Goal: Information Seeking & Learning: Learn about a topic

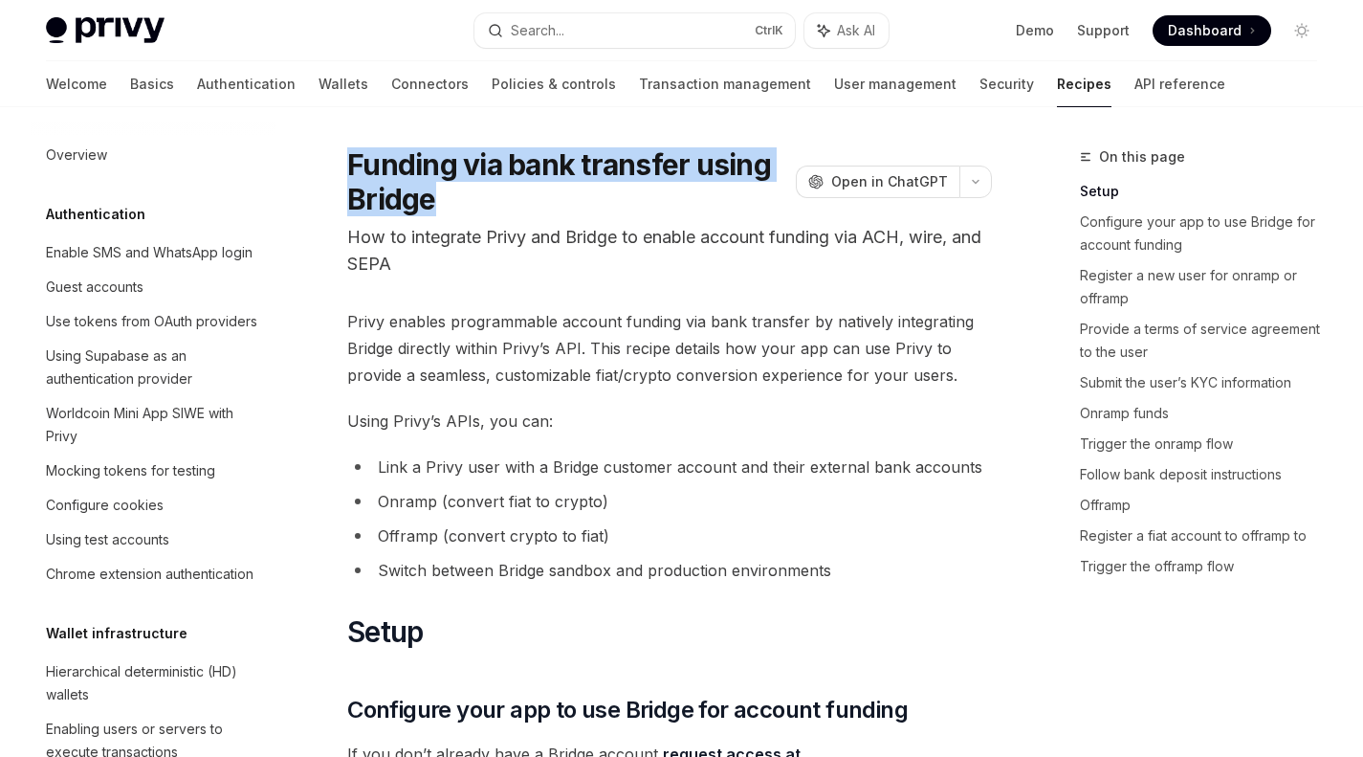
drag, startPoint x: 347, startPoint y: 169, endPoint x: 463, endPoint y: 195, distance: 118.6
click at [463, 195] on h1 "Funding via bank transfer using Bridge" at bounding box center [567, 181] width 441 height 69
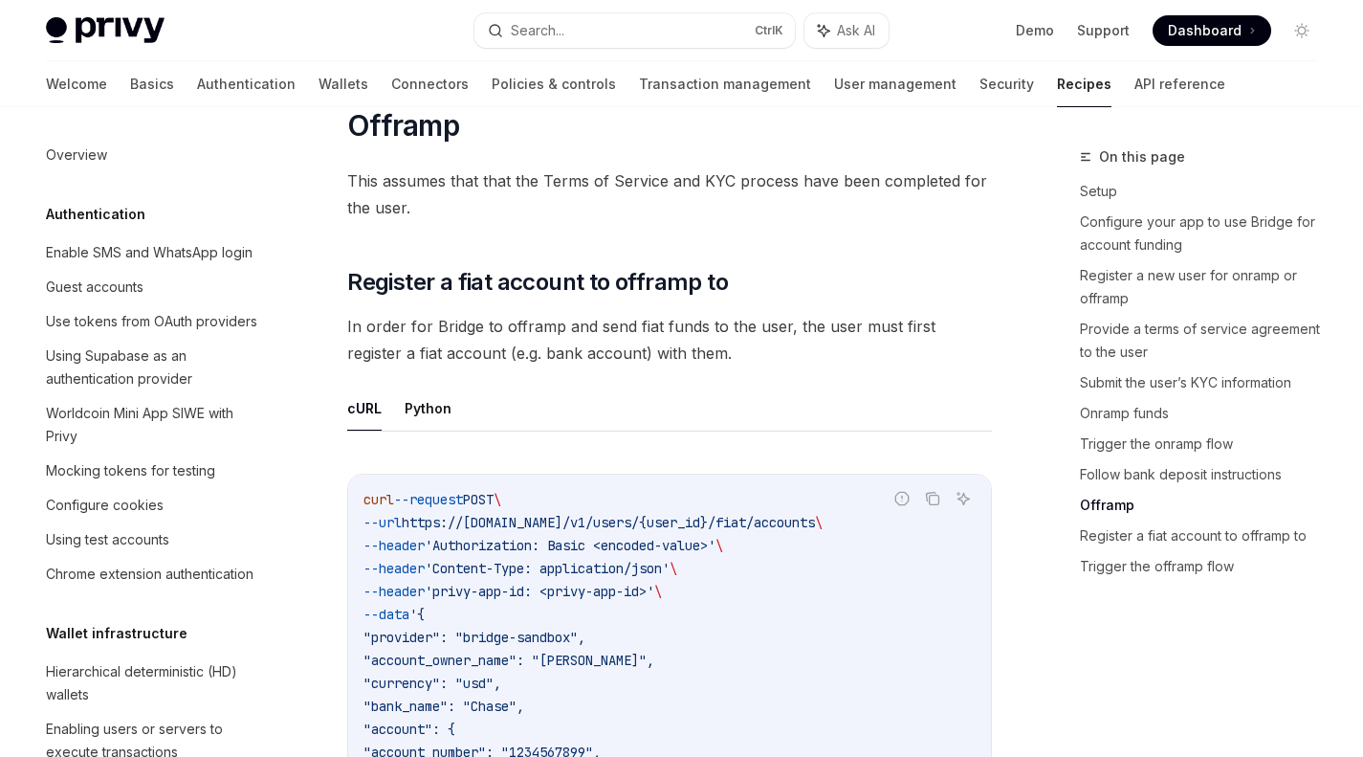
scroll to position [5092, 0]
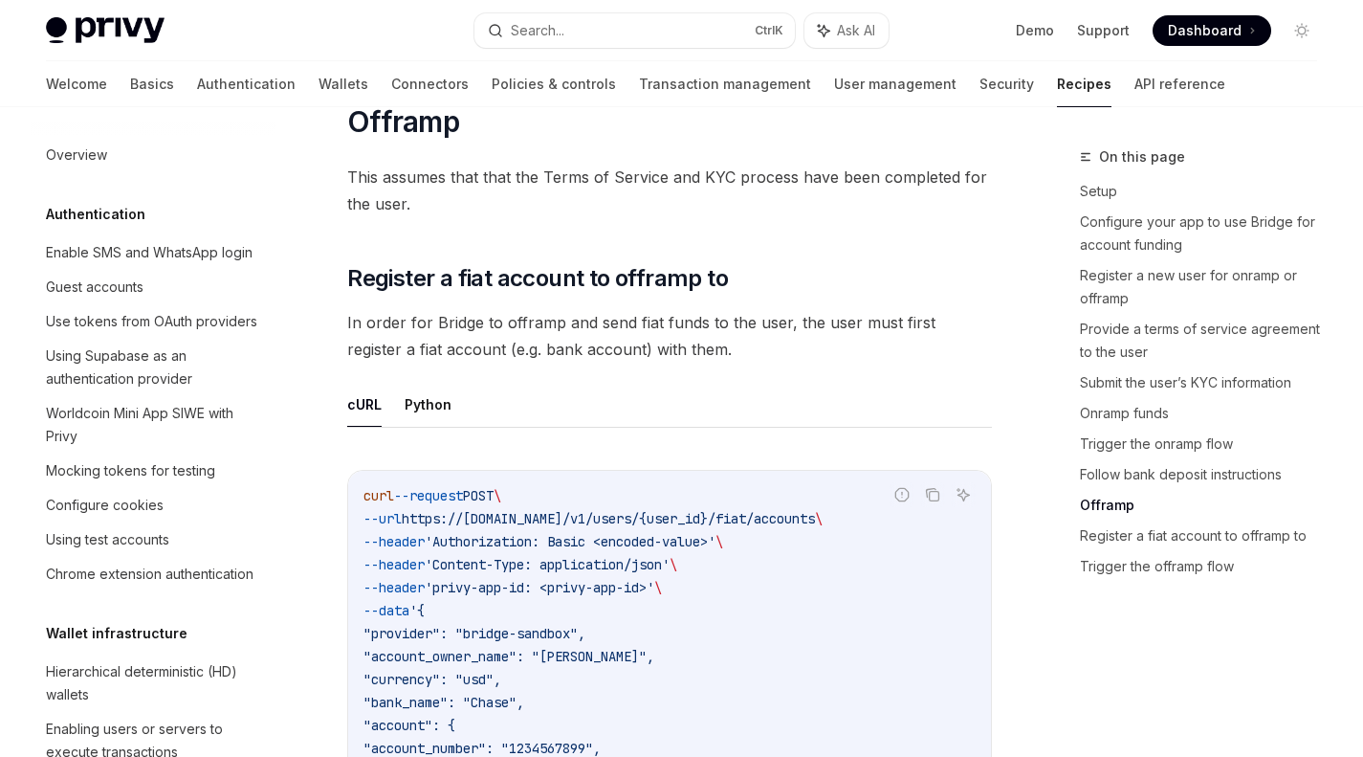
click at [214, 448] on div "Worldcoin Mini App SIWE with Privy" at bounding box center [155, 425] width 218 height 46
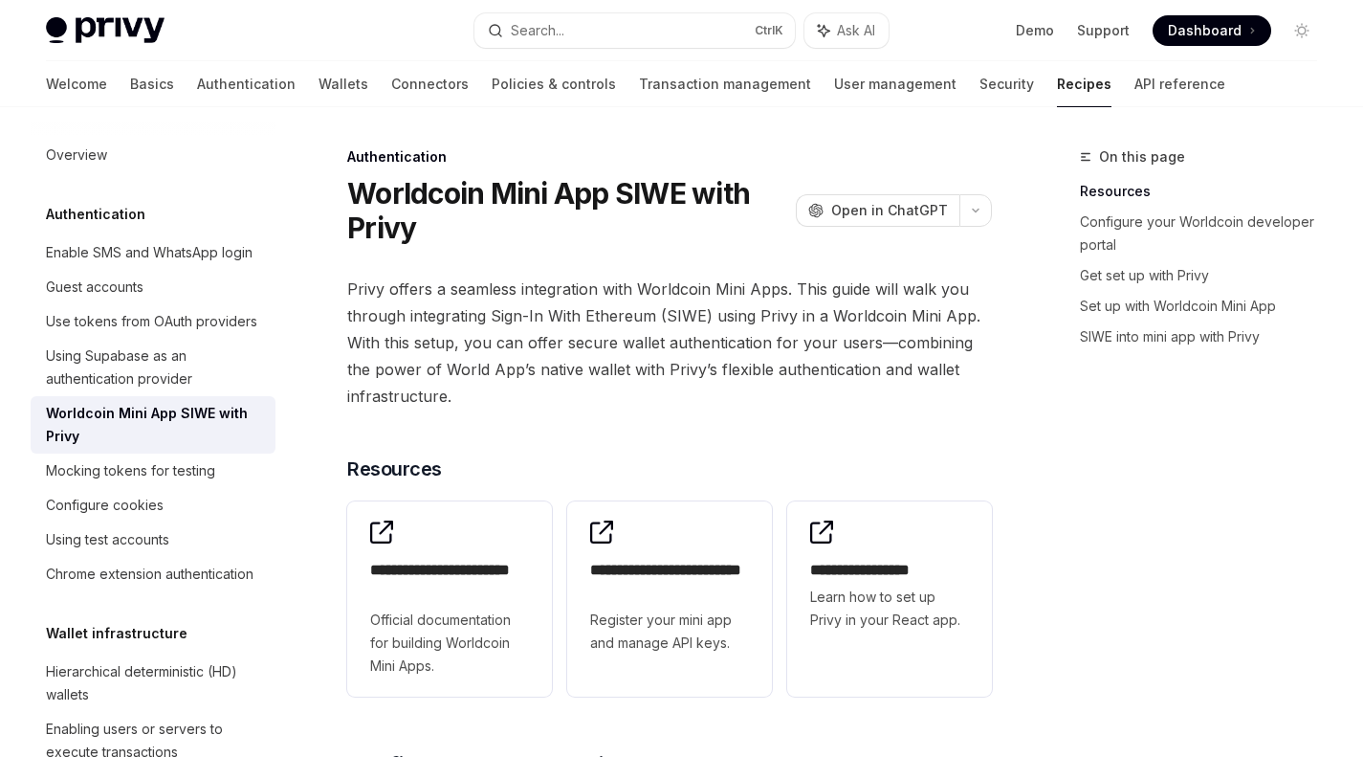
click at [130, 390] on div "Using Supabase as an authentication provider" at bounding box center [155, 367] width 218 height 46
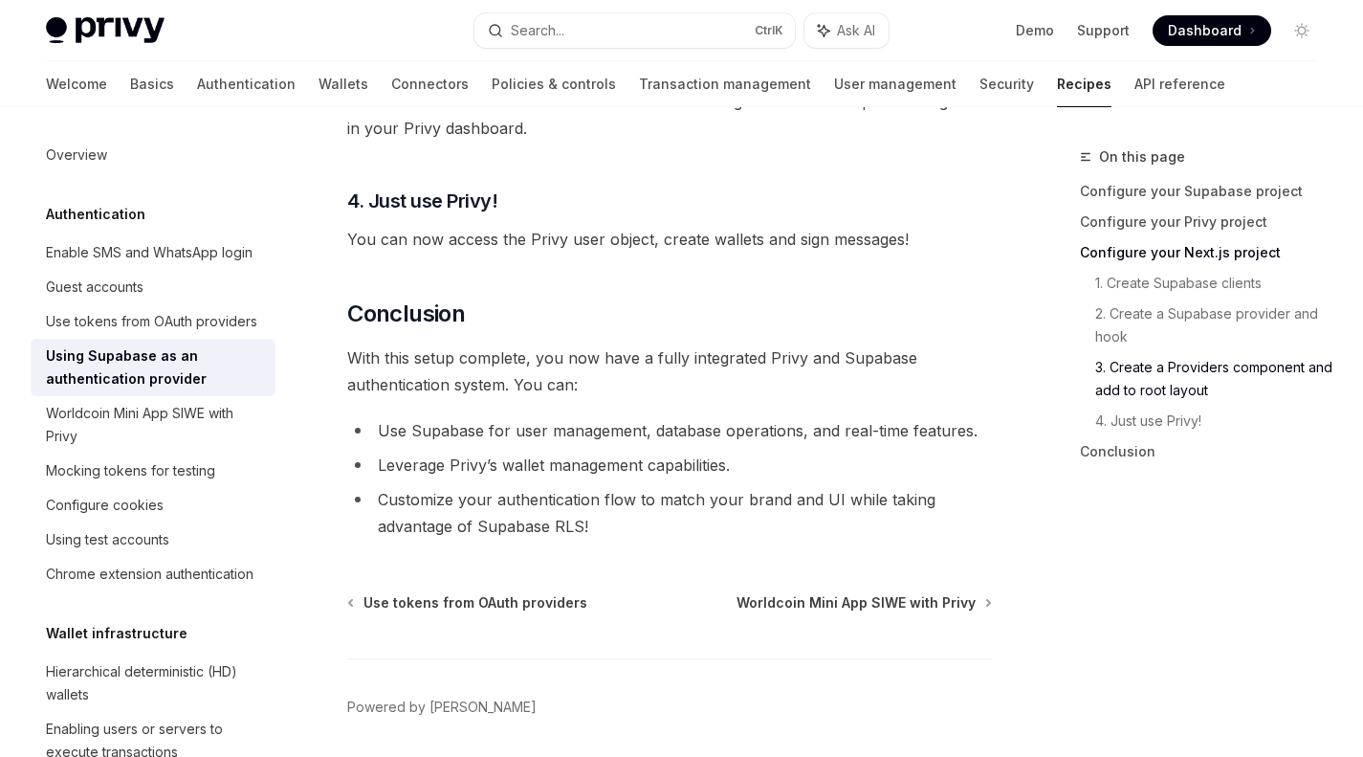
scroll to position [5044, 0]
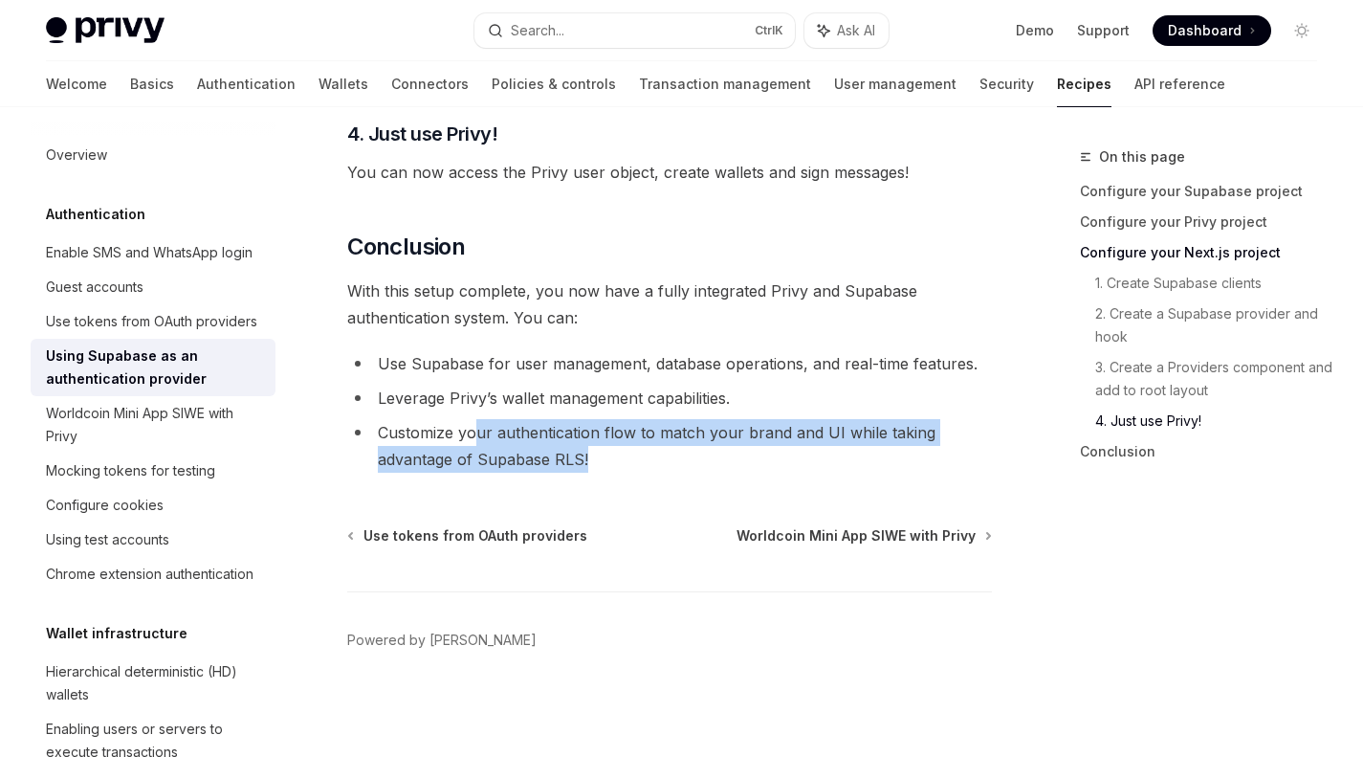
drag, startPoint x: 630, startPoint y: 460, endPoint x: 476, endPoint y: 414, distance: 160.7
click at [476, 414] on ul "Use Supabase for user management, database operations, and real-time features. …" at bounding box center [669, 411] width 645 height 122
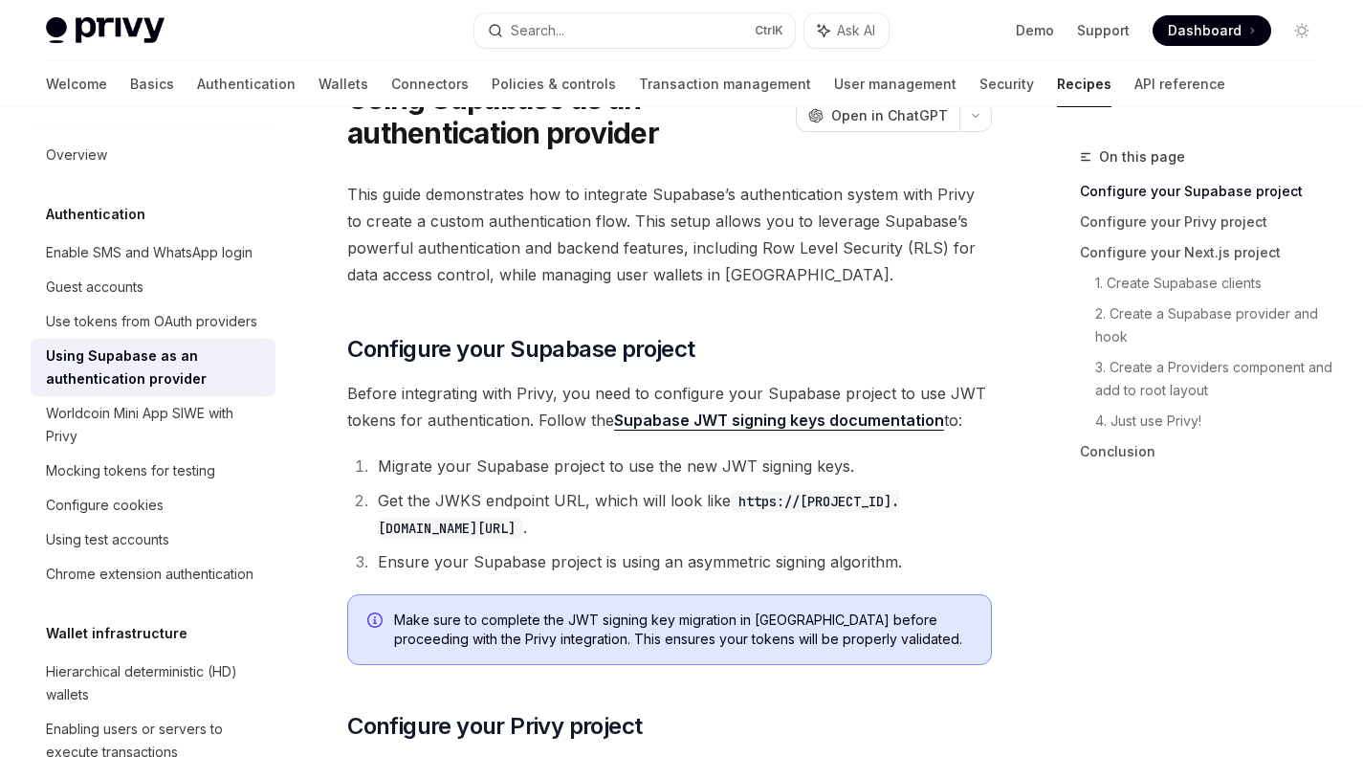
scroll to position [97, 0]
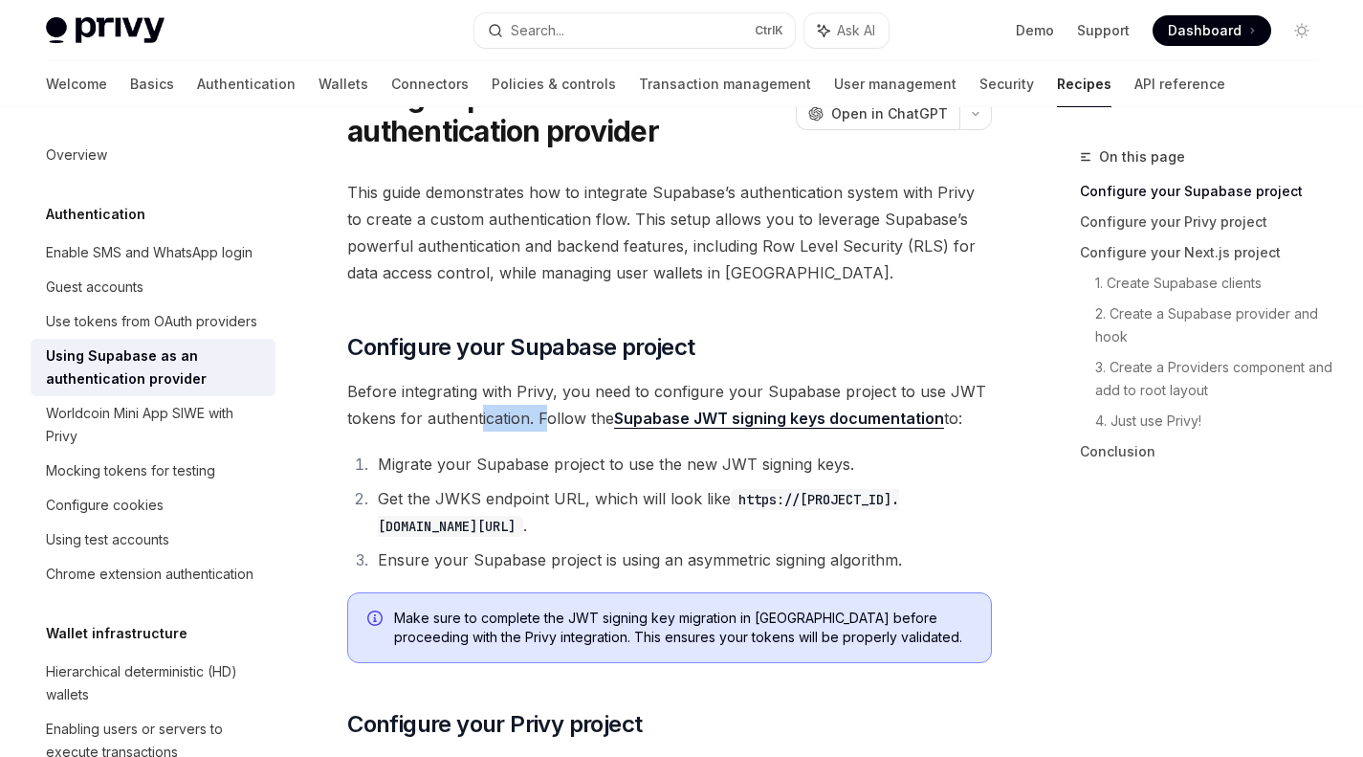
drag, startPoint x: 476, startPoint y: 414, endPoint x: 566, endPoint y: 440, distance: 93.6
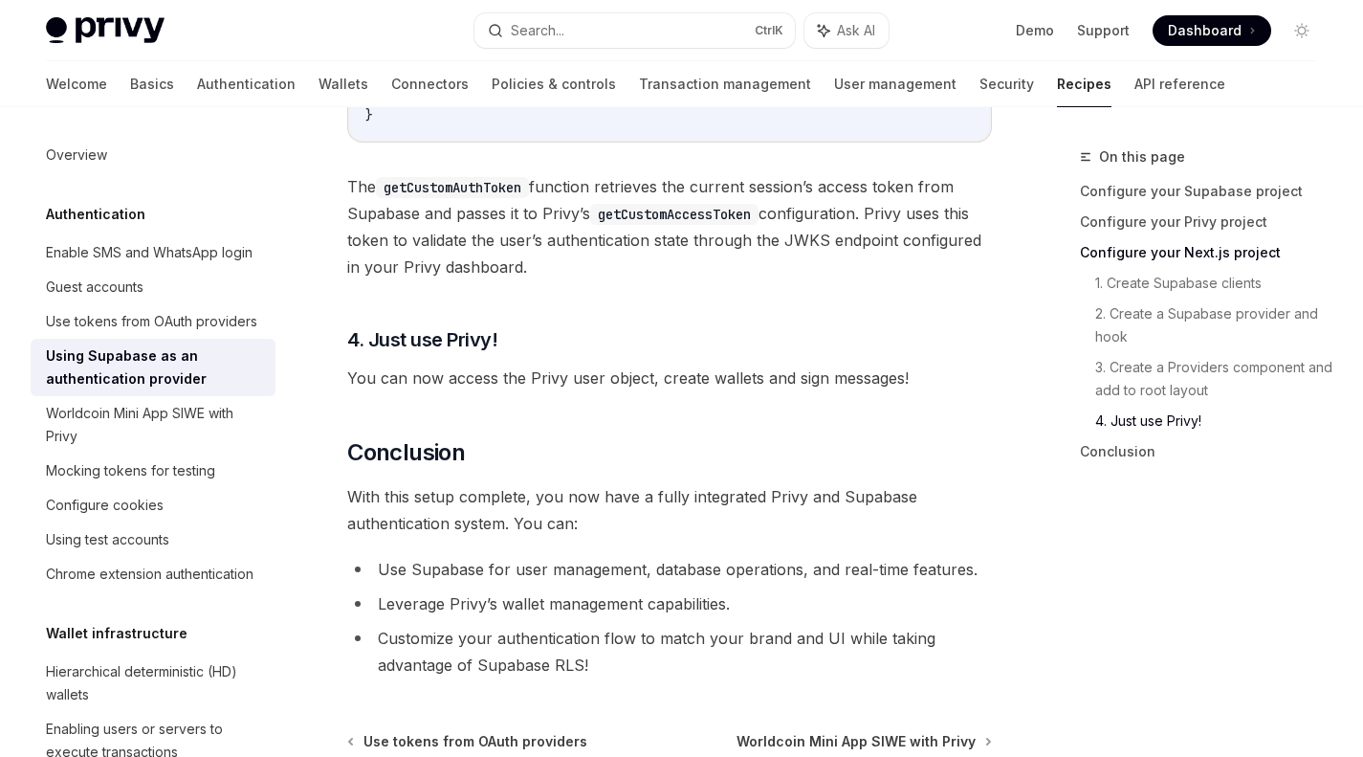
scroll to position [5044, 0]
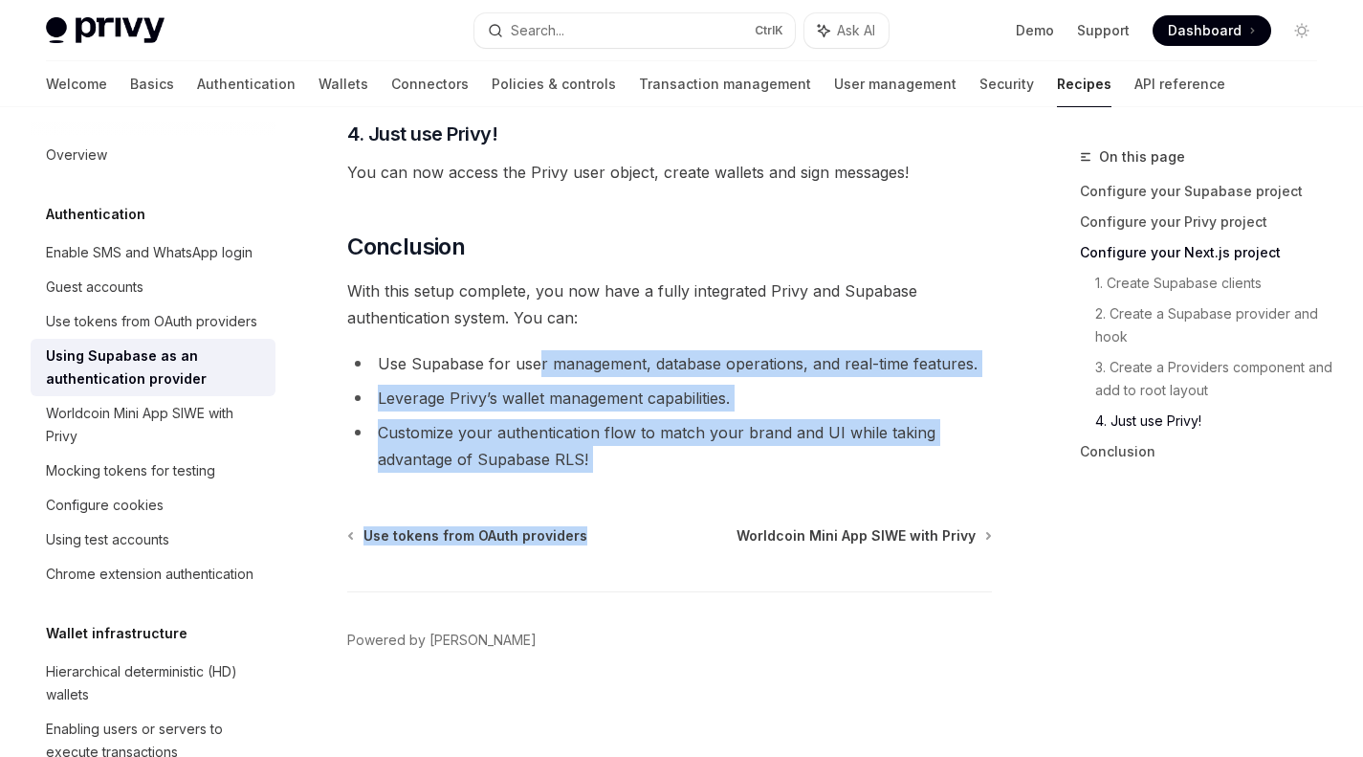
drag, startPoint x: 631, startPoint y: 484, endPoint x: 536, endPoint y: 367, distance: 150.9
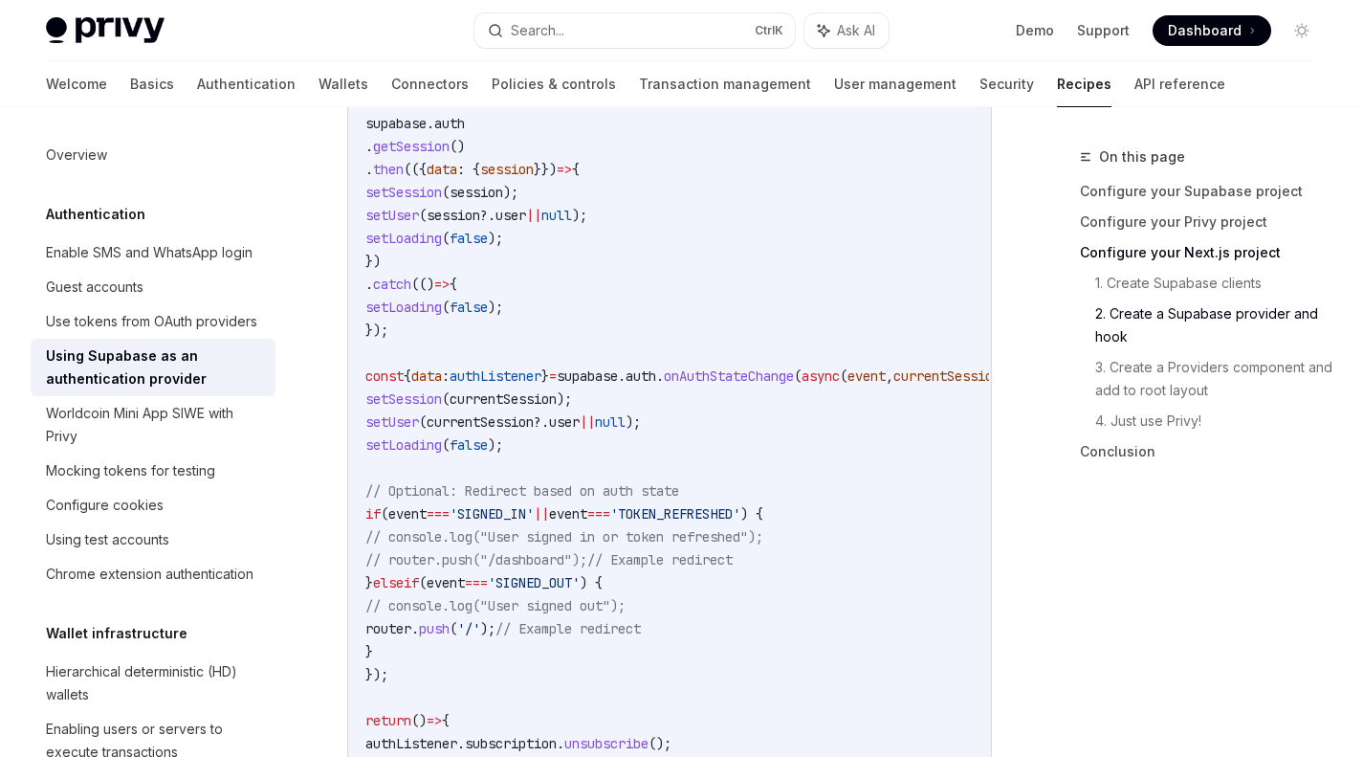
scroll to position [2548, 0]
click at [160, 333] on div "Use tokens from OAuth providers" at bounding box center [151, 321] width 211 height 23
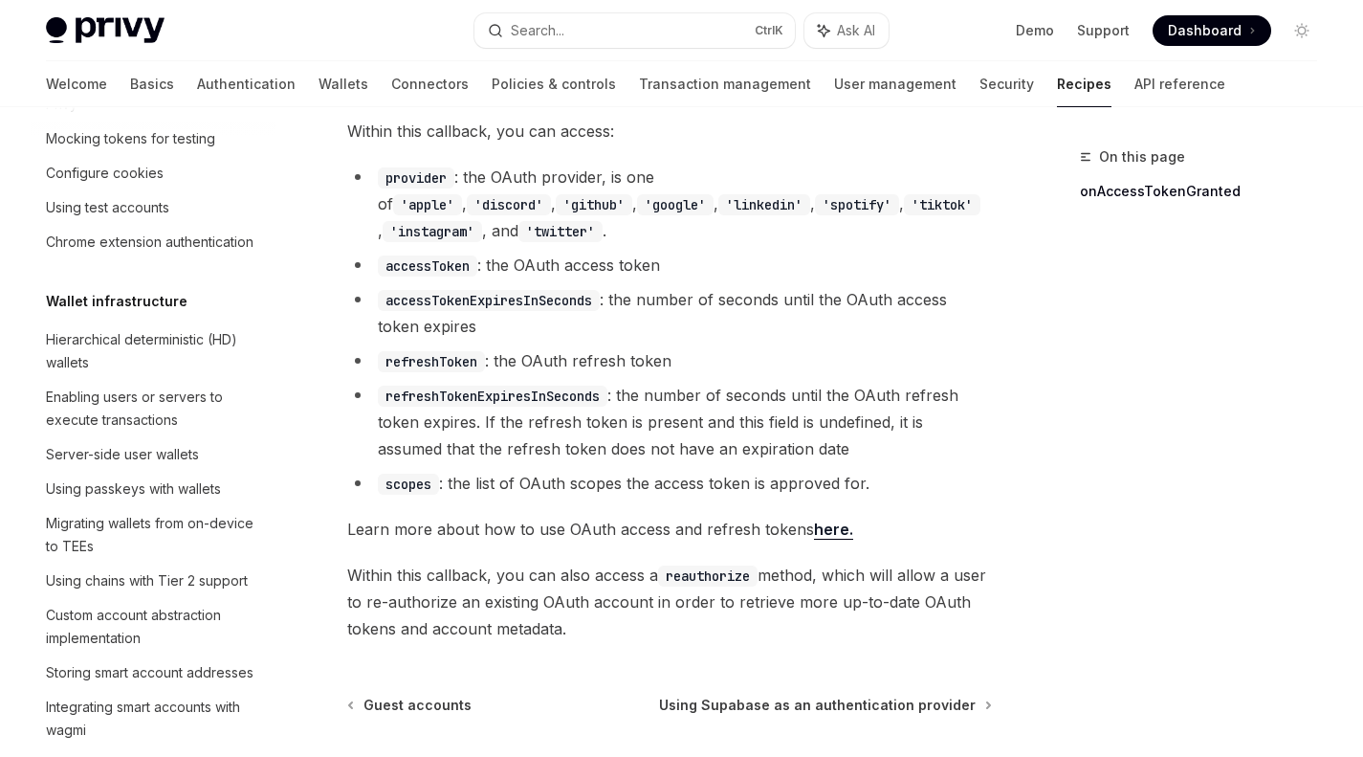
scroll to position [360, 0]
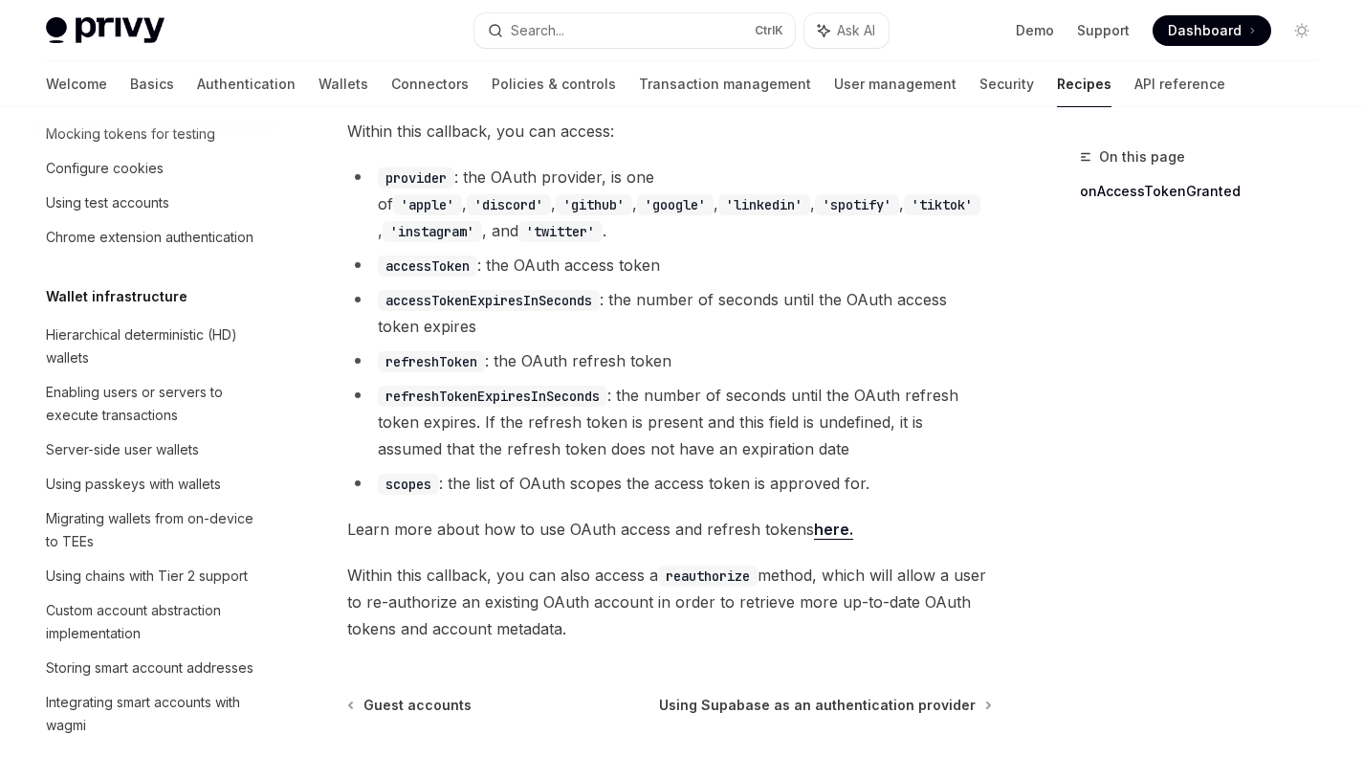
click at [170, 496] on div "Using passkeys with wallets" at bounding box center [133, 484] width 175 height 23
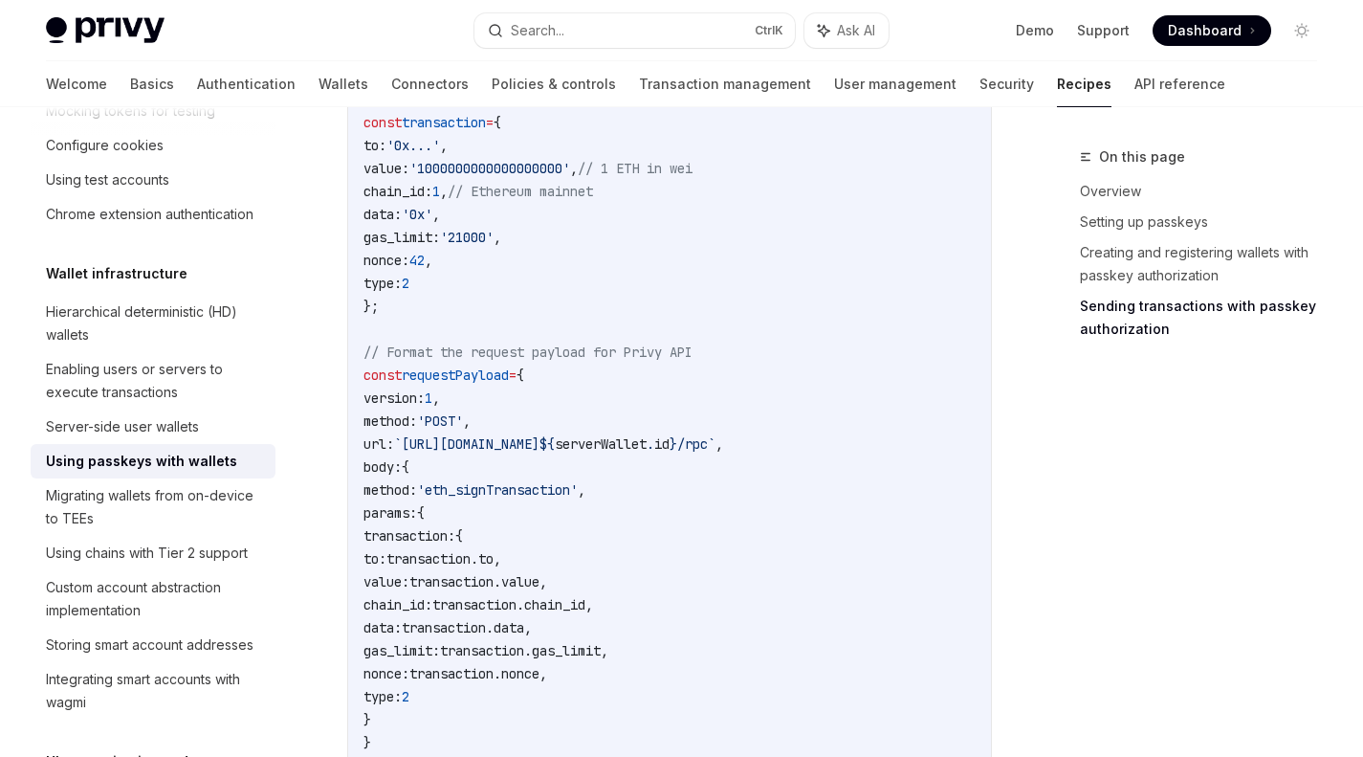
scroll to position [1770, 0]
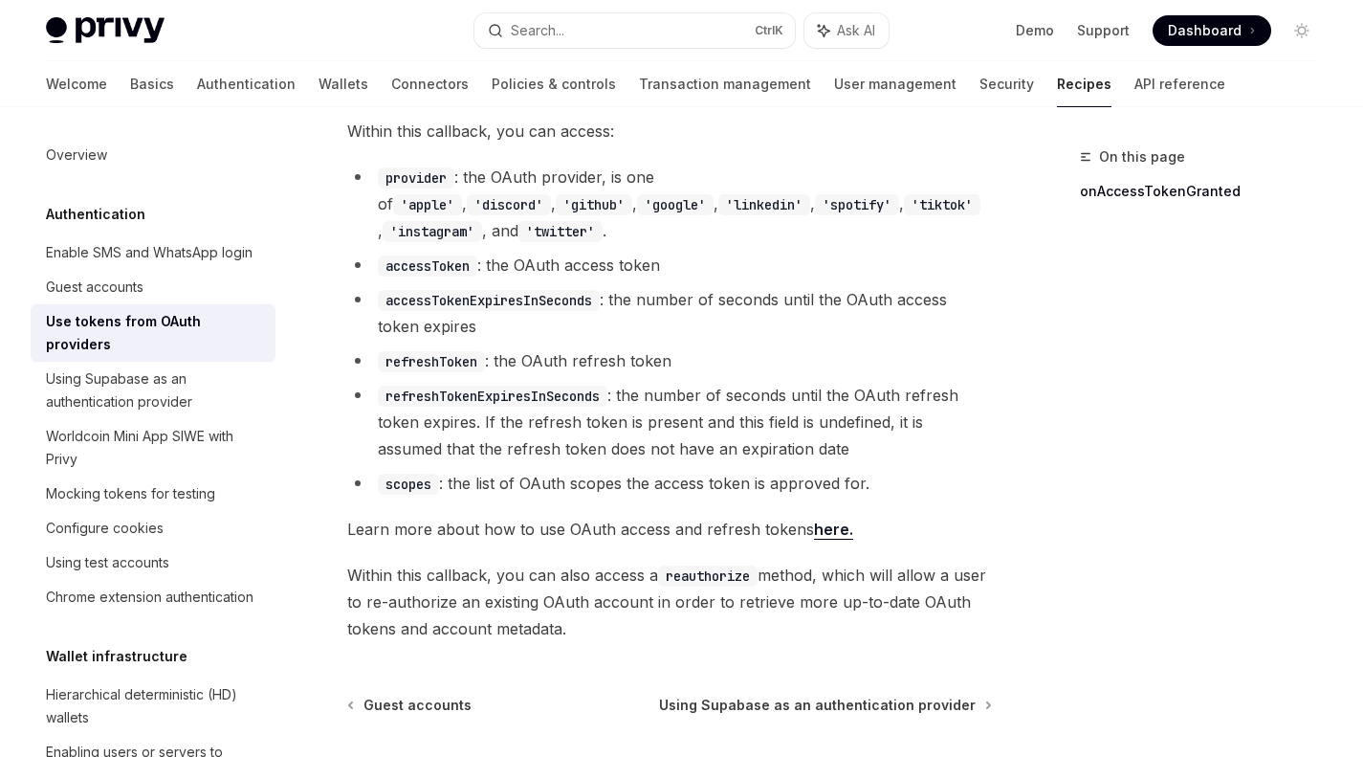
scroll to position [1184, 0]
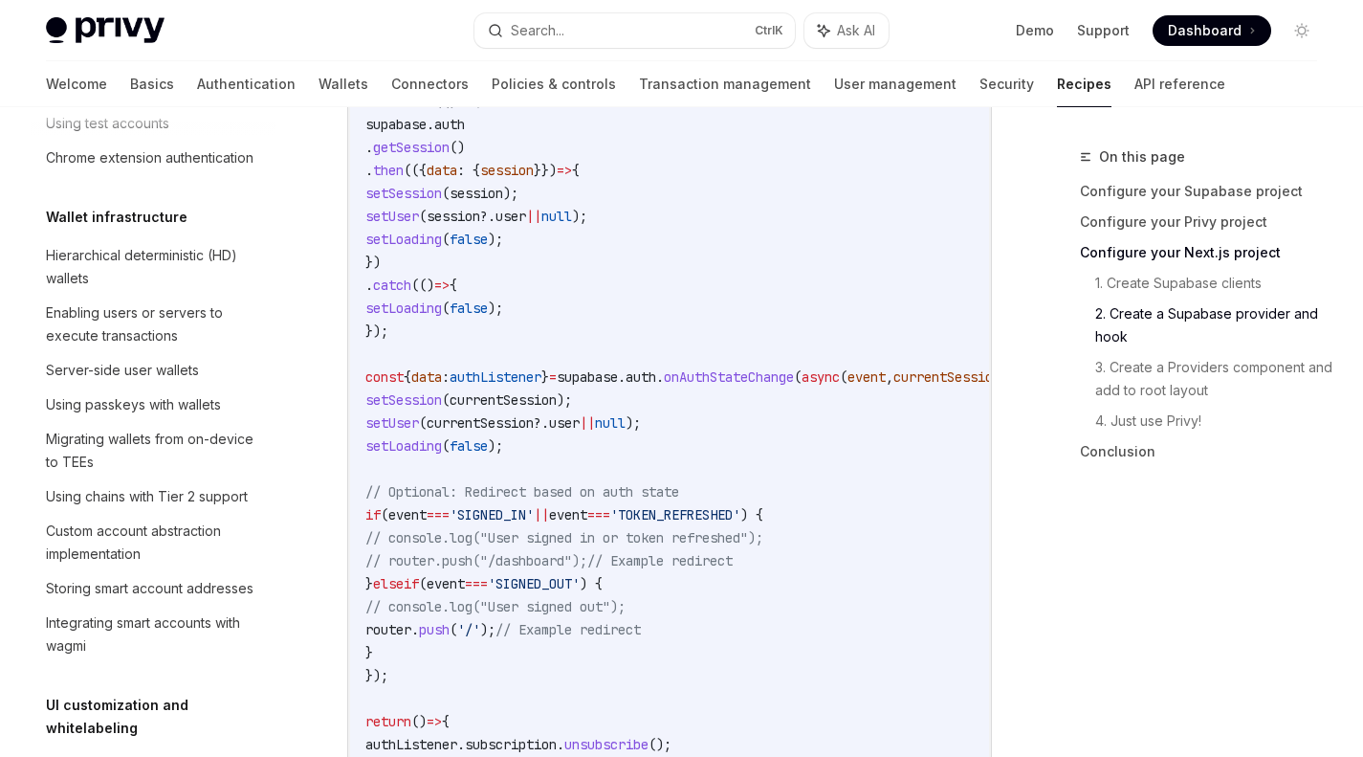
scroll to position [417, 0]
click at [176, 415] on div "Using passkeys with wallets" at bounding box center [133, 403] width 175 height 23
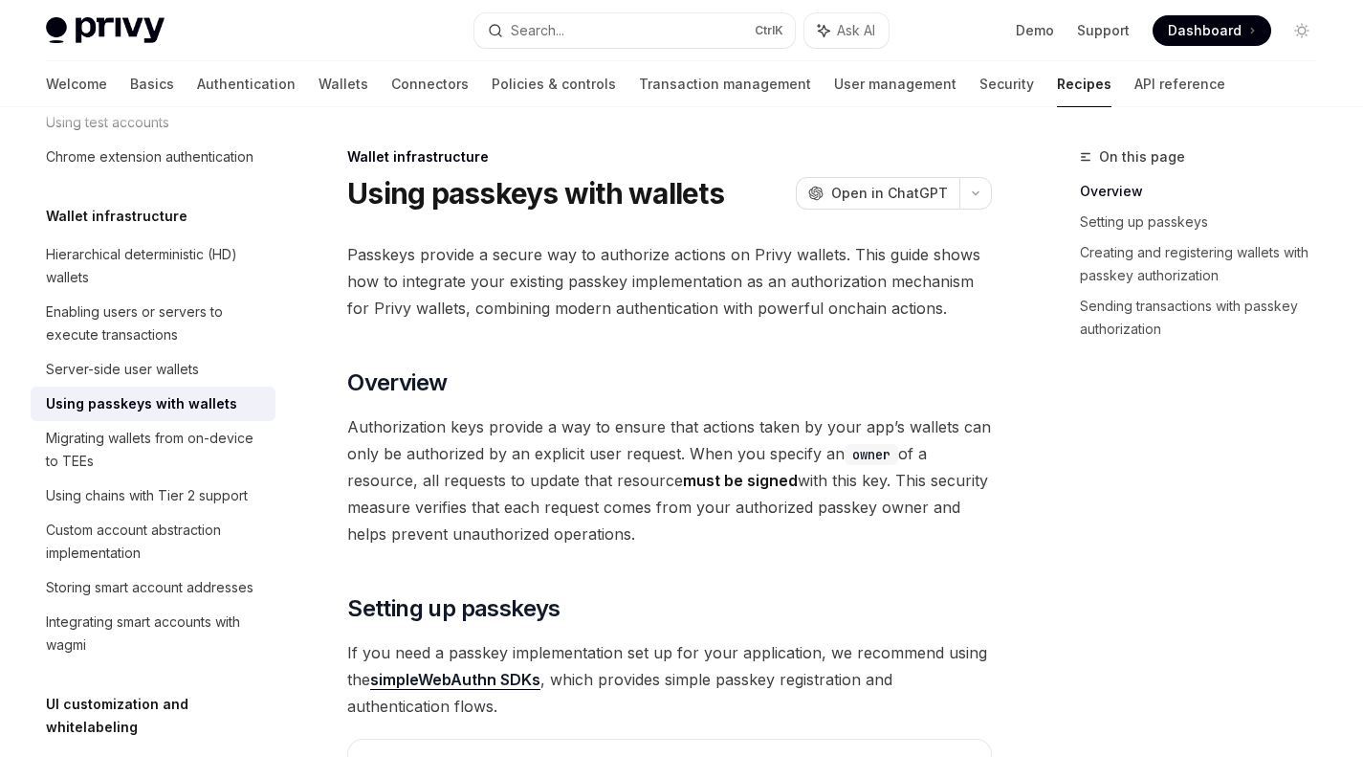
type textarea "*"
click at [579, 41] on button "Search... Ctrl K" at bounding box center [635, 30] width 320 height 34
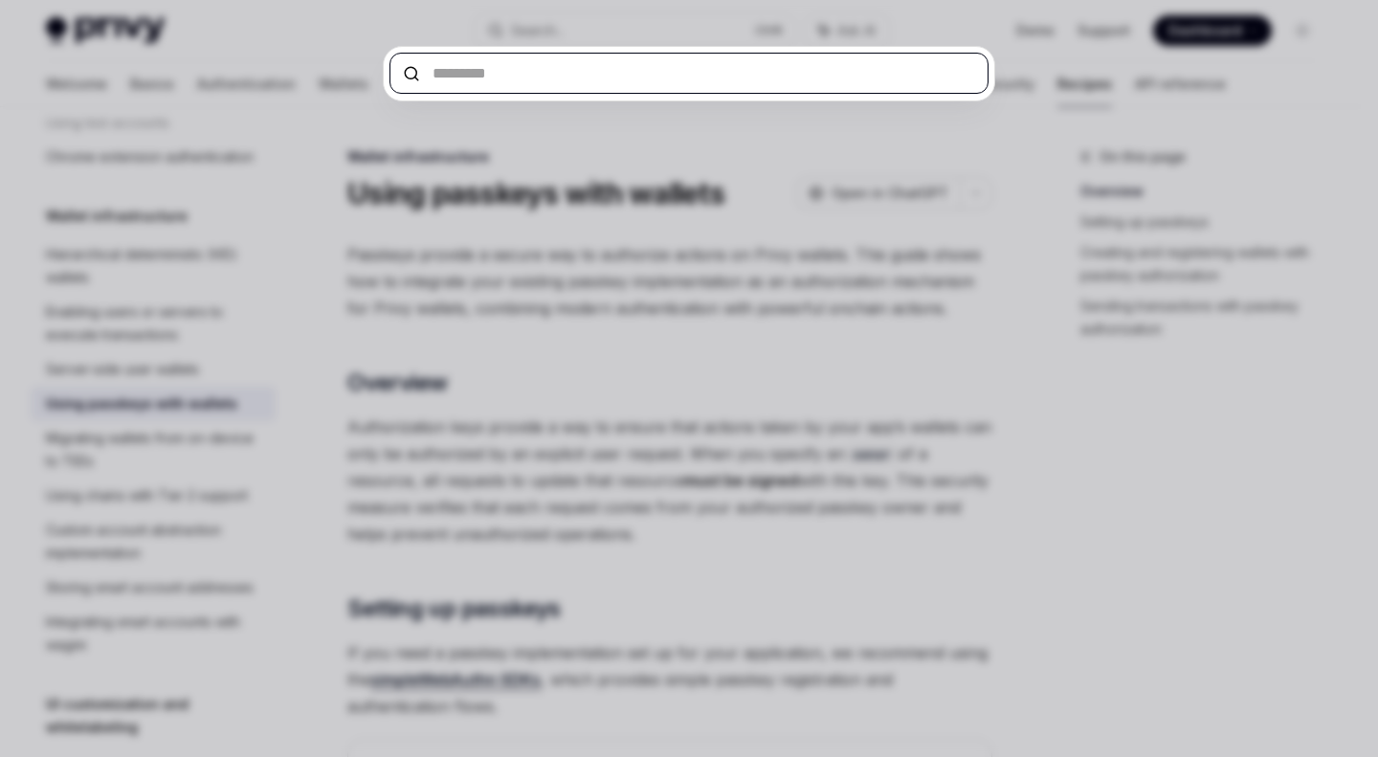
click at [551, 68] on input "text" at bounding box center [688, 73] width 599 height 41
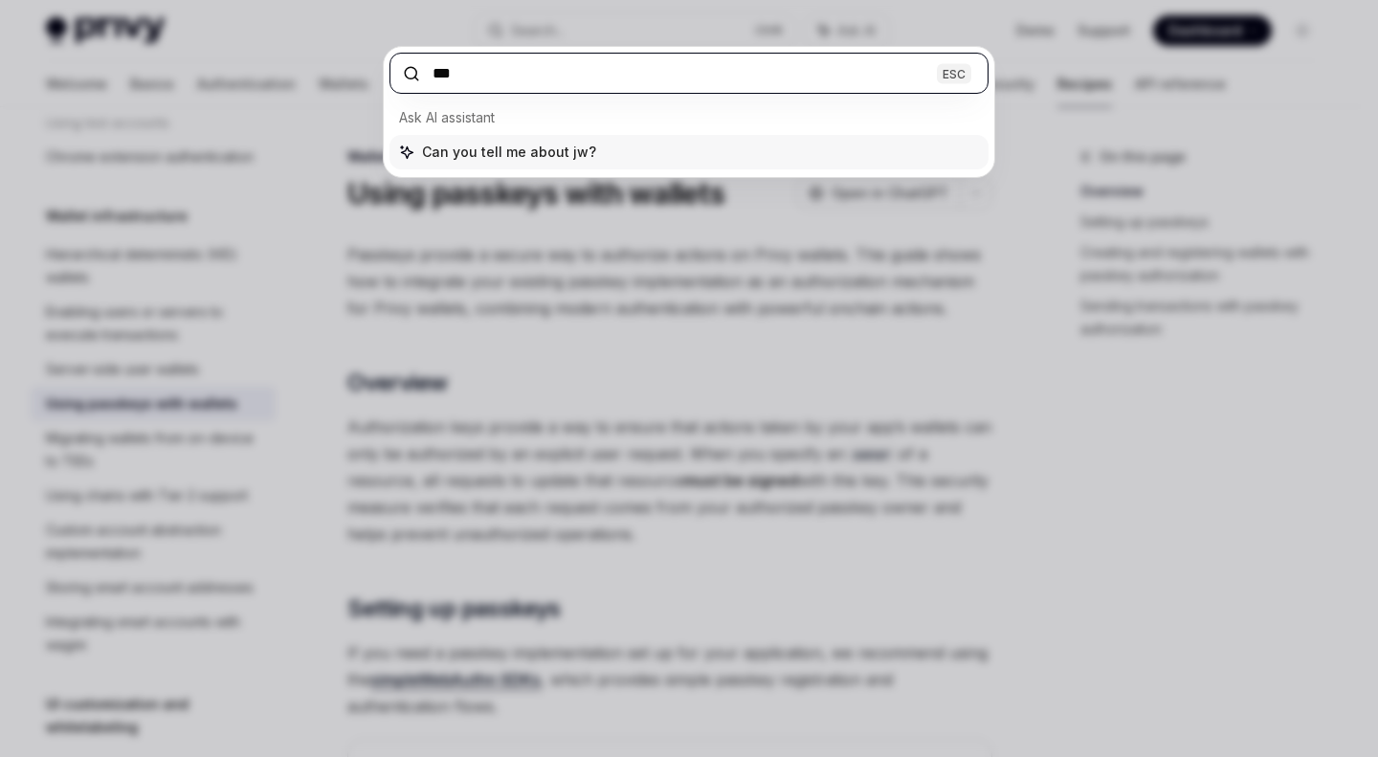
type input "****"
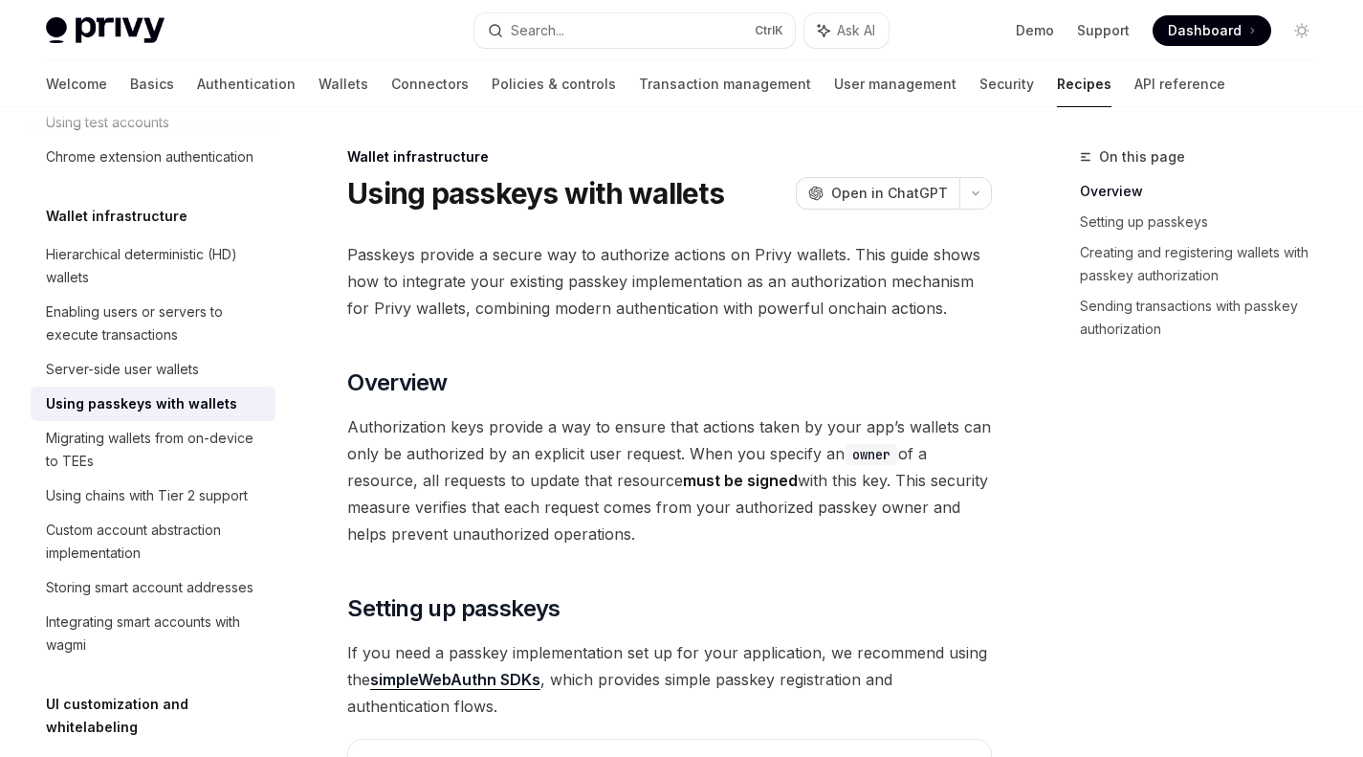
type textarea "*"
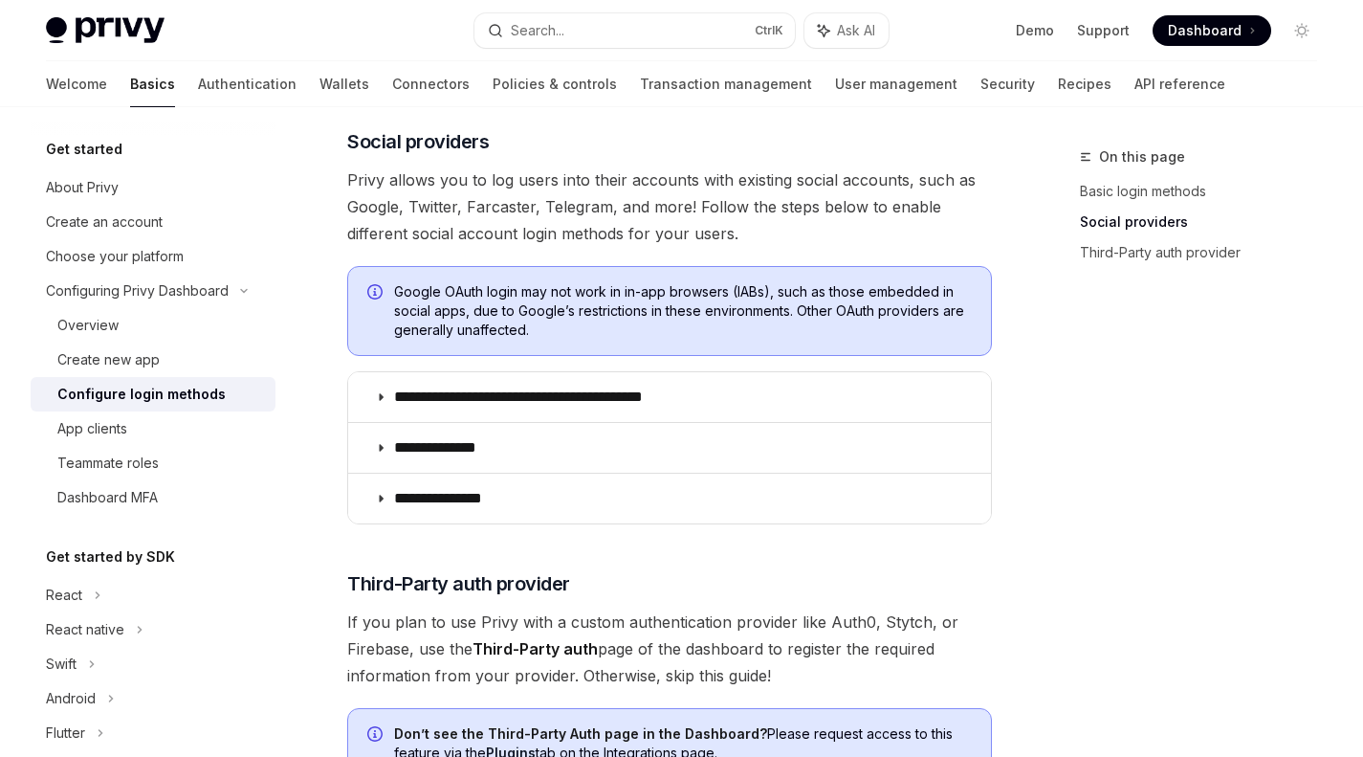
scroll to position [601, 0]
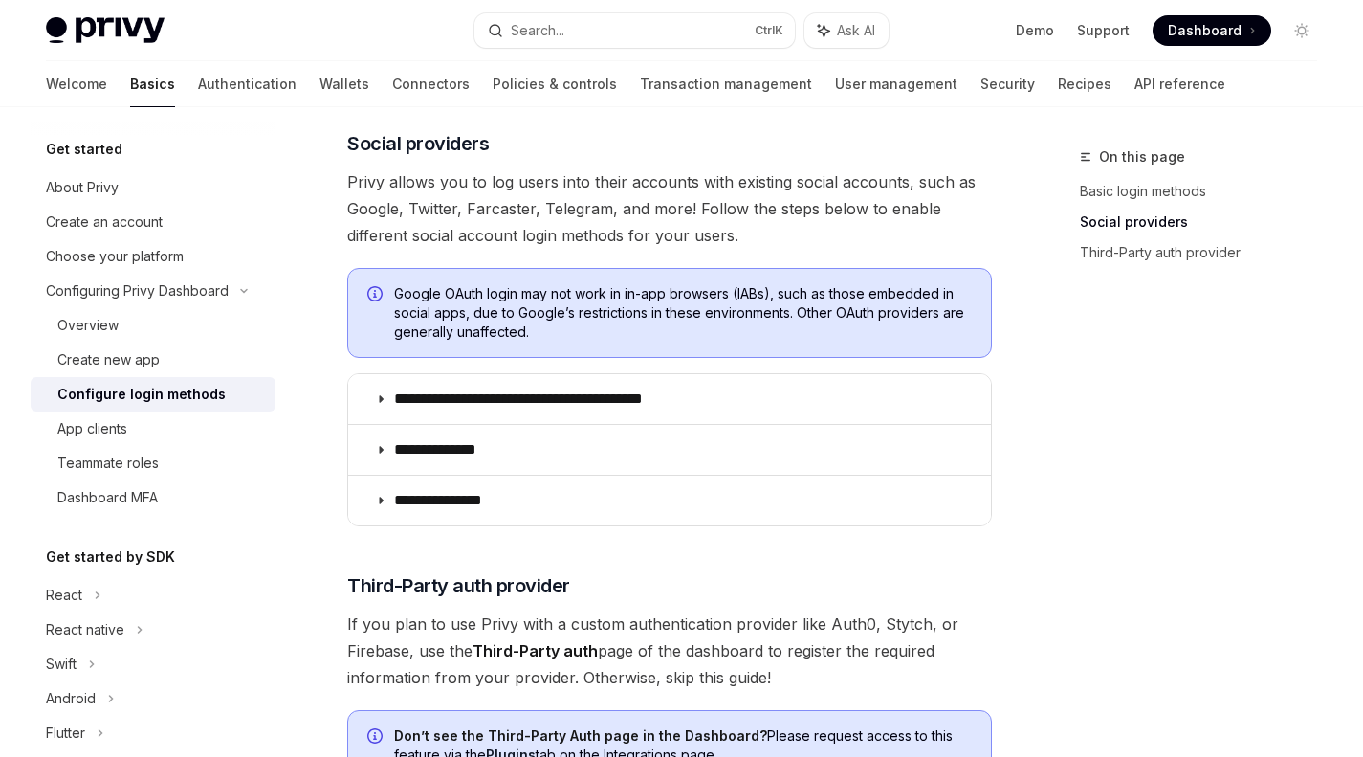
click at [1218, 19] on span at bounding box center [1212, 30] width 119 height 31
